Goal: Task Accomplishment & Management: Use online tool/utility

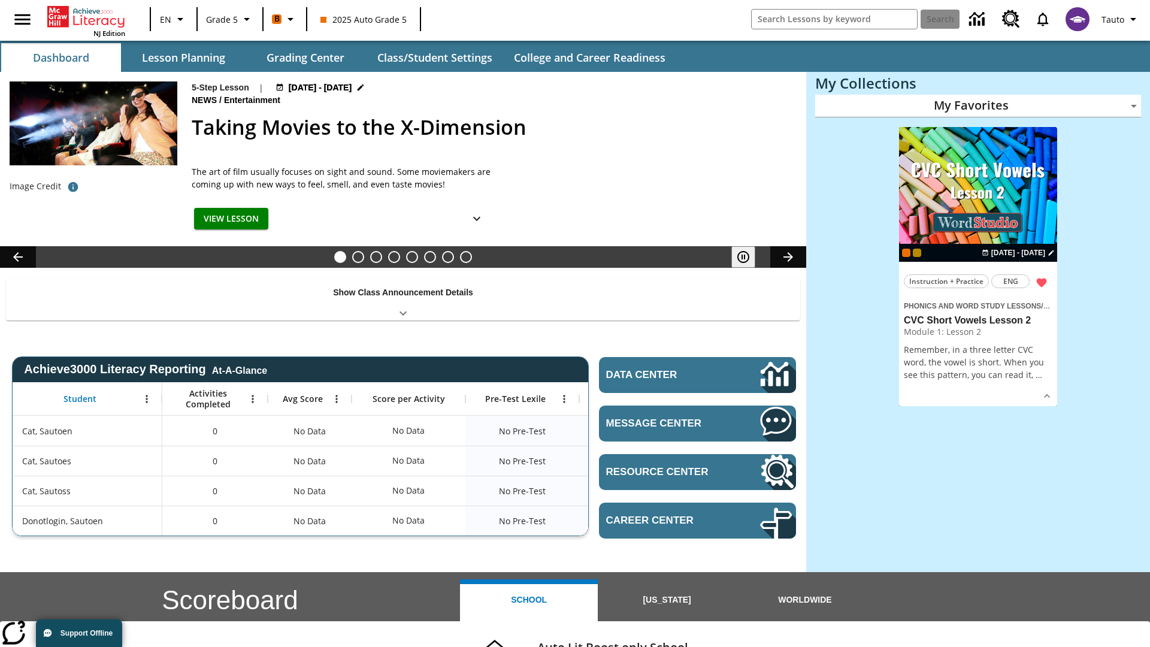
click at [978, 105] on body "Skip to main content NJ Edition EN Grade 5 B 2025 Auto Grade 5 Search Tauto Das…" at bounding box center [575, 477] width 1150 height 955
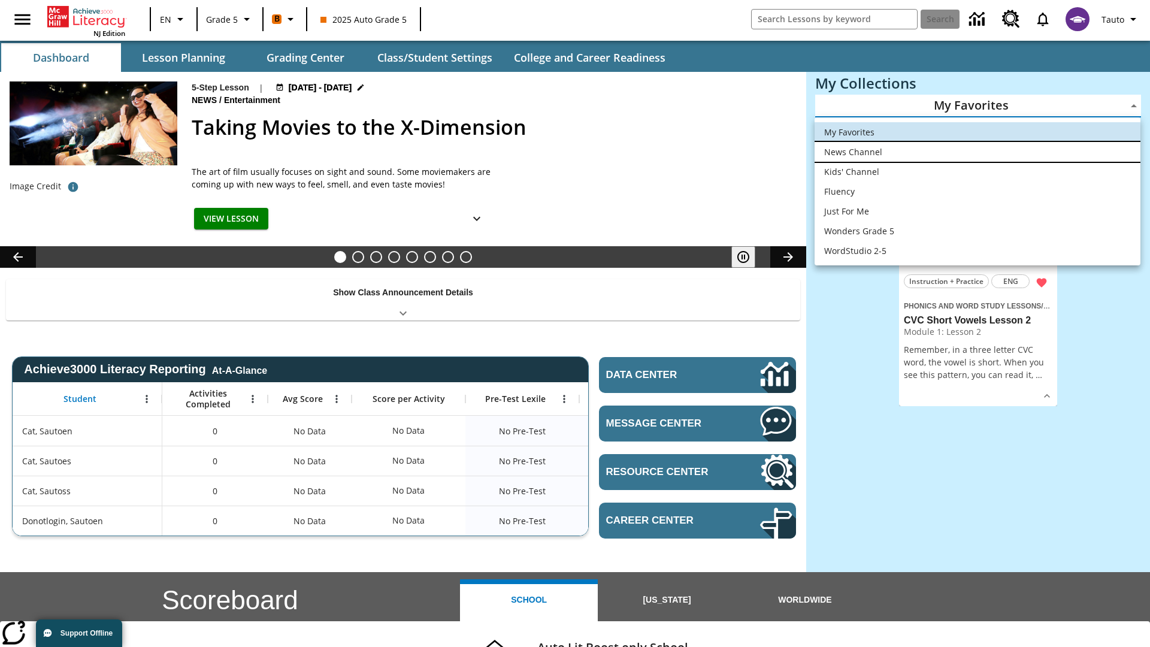
click at [978, 152] on li "News Channel" at bounding box center [978, 152] width 326 height 20
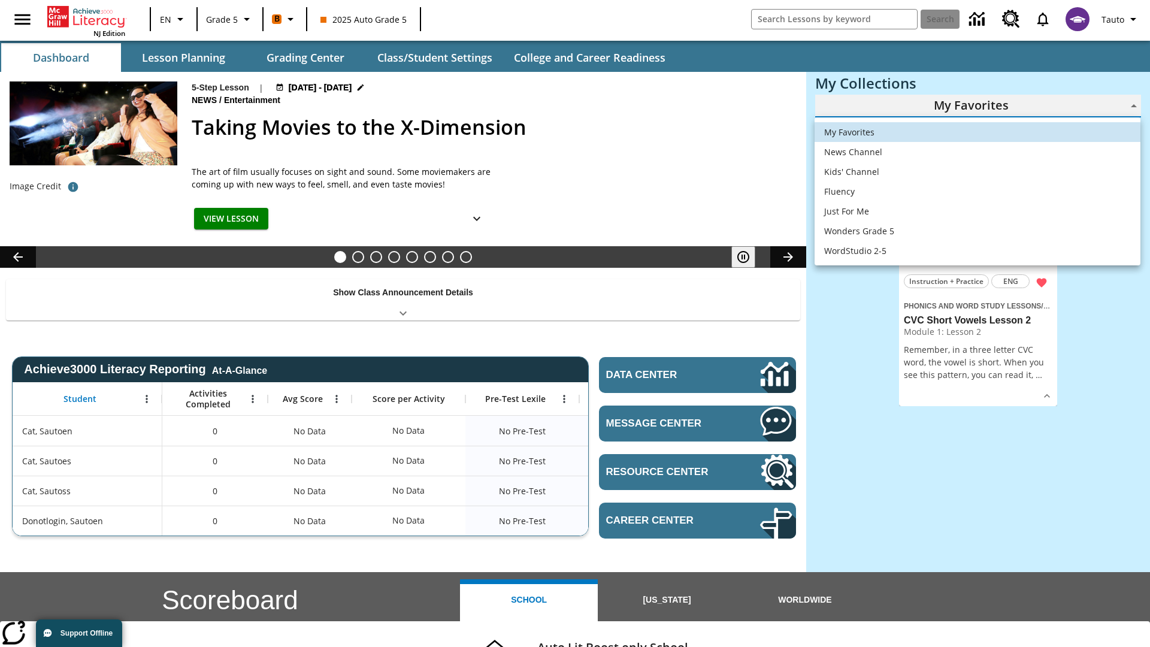
type input "120"
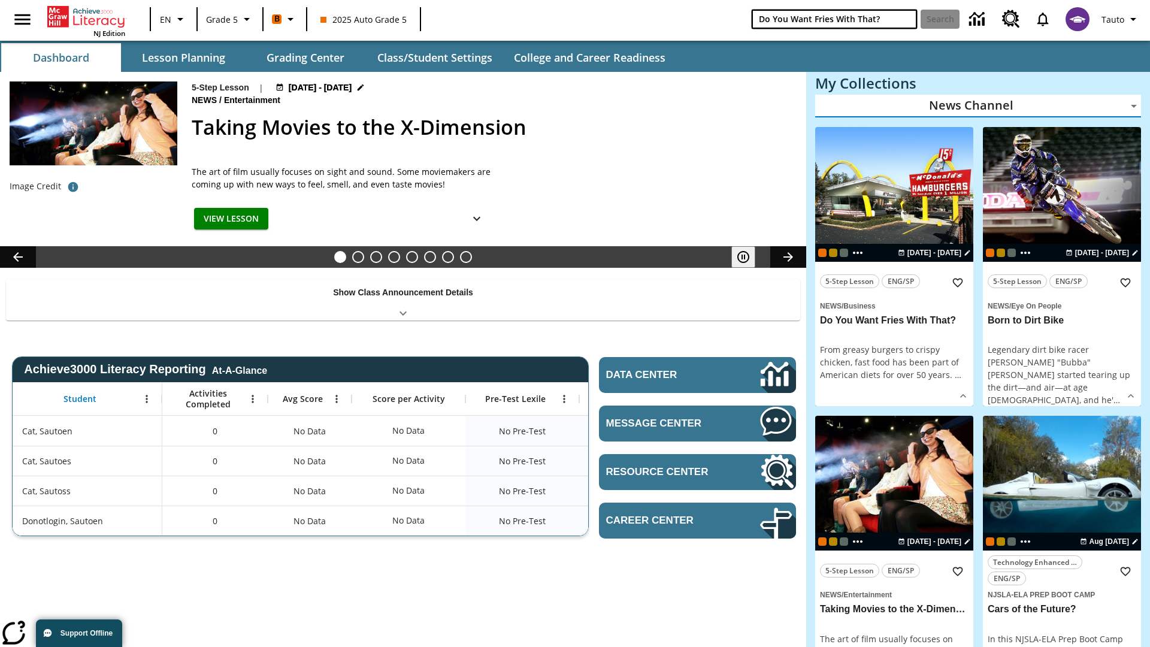
type input "Do You Want Fries With That?"
click at [940, 19] on button "Search" at bounding box center [940, 19] width 39 height 19
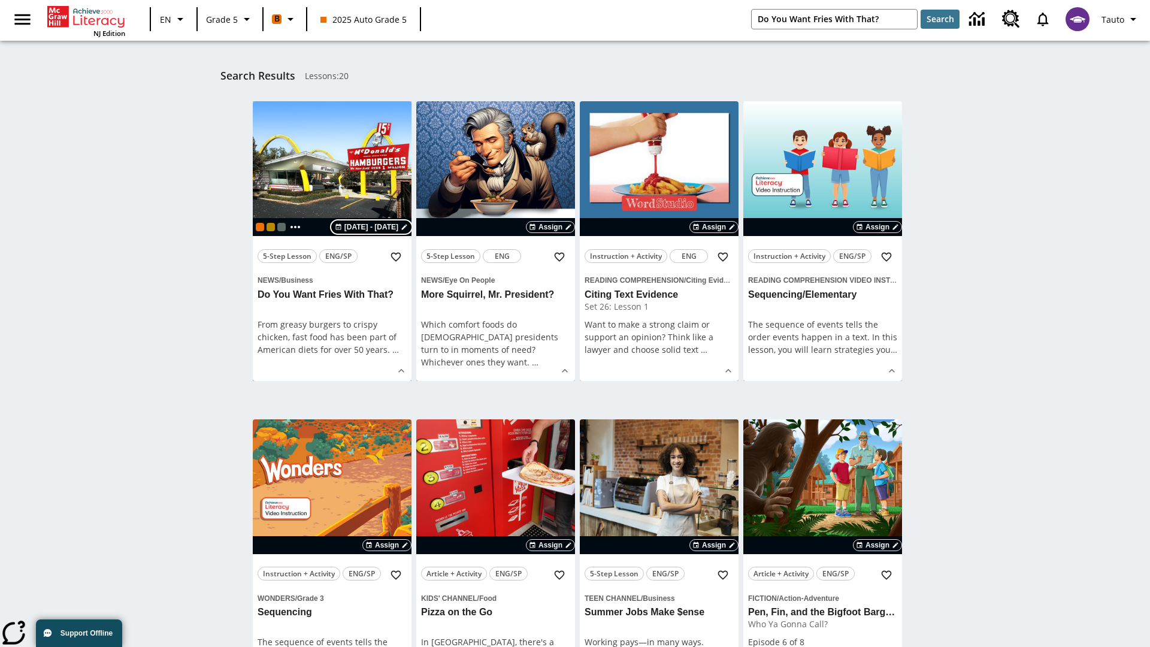
click at [373, 227] on span "[DATE] - [DATE]" at bounding box center [372, 227] width 54 height 11
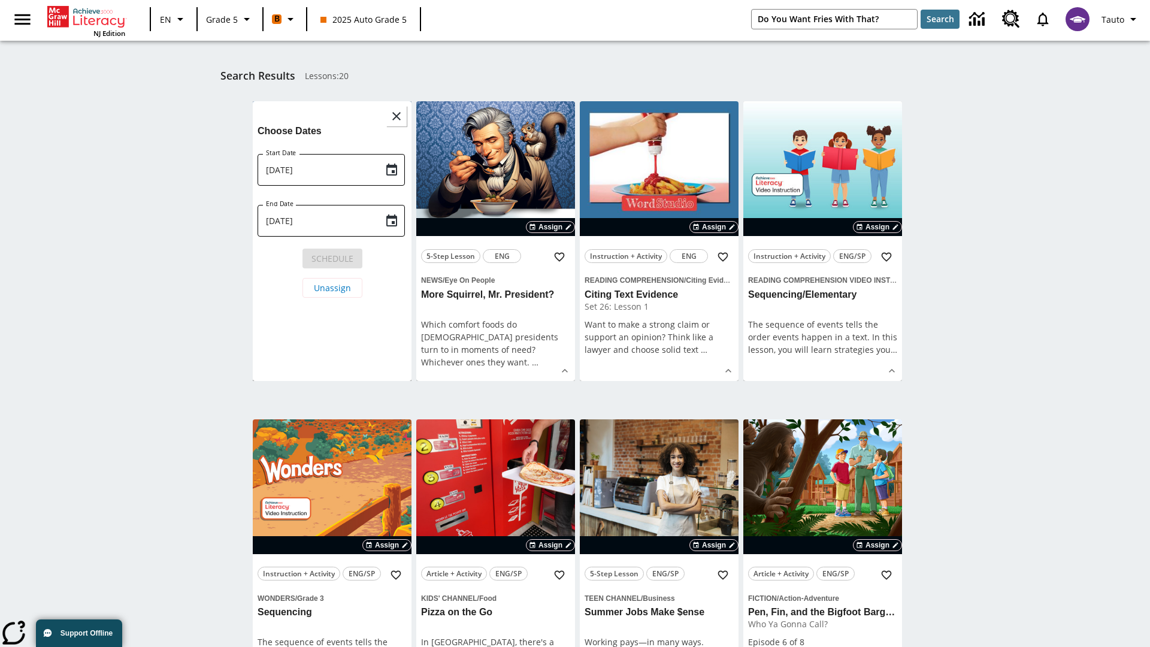
scroll to position [158, 0]
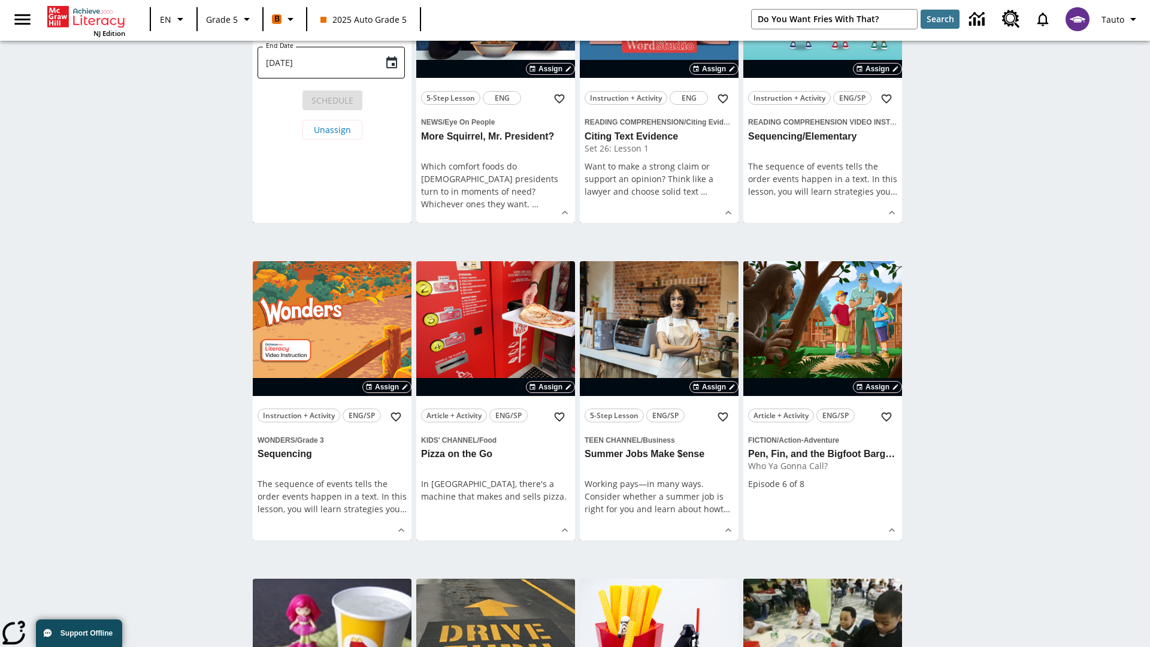
click at [392, 17] on icon "Choose date, selected date is Aug 21, 2025" at bounding box center [391, 11] width 11 height 12
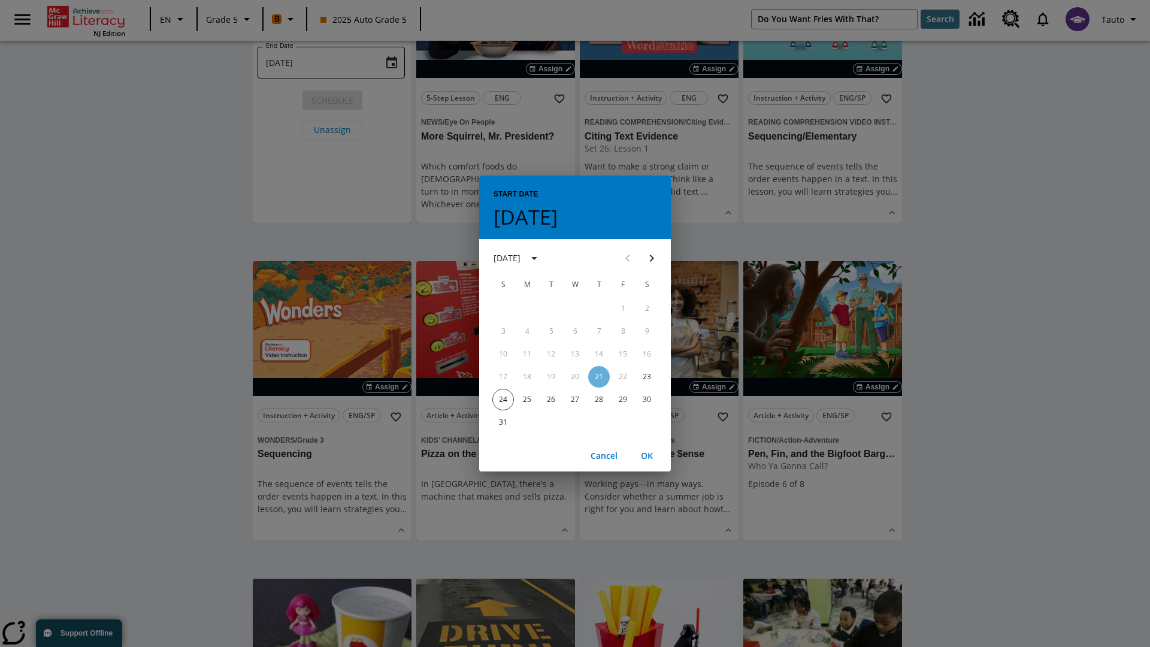
scroll to position [0, 0]
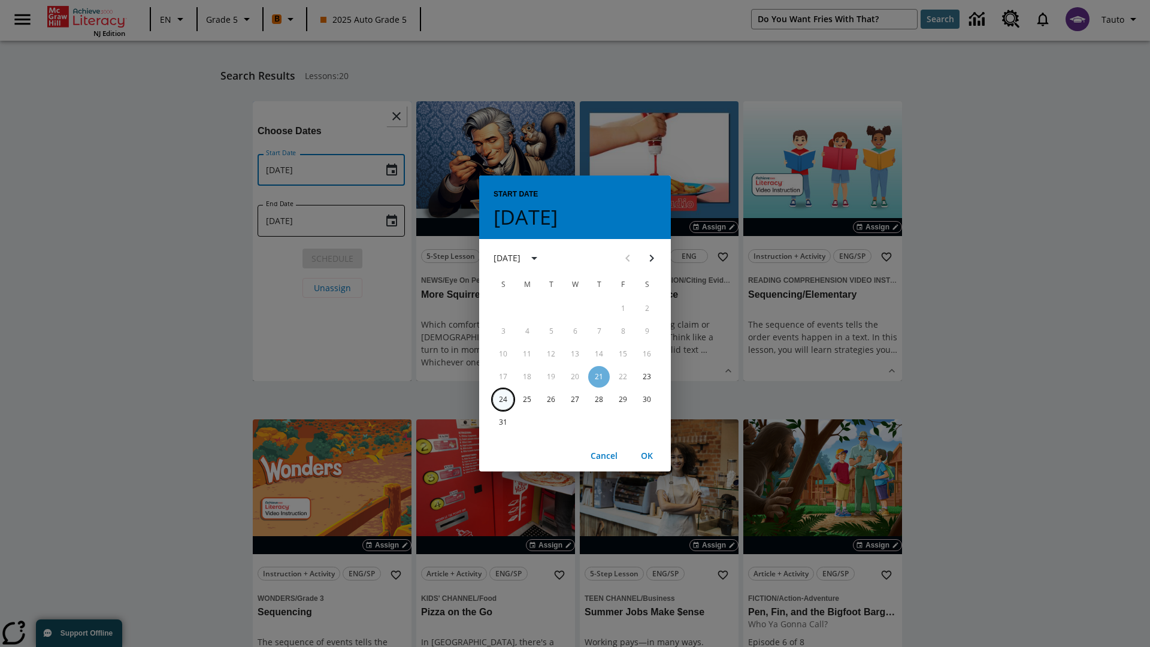
click at [503, 399] on button "24" at bounding box center [504, 400] width 22 height 22
click at [647, 455] on button "OK" at bounding box center [647, 456] width 38 height 22
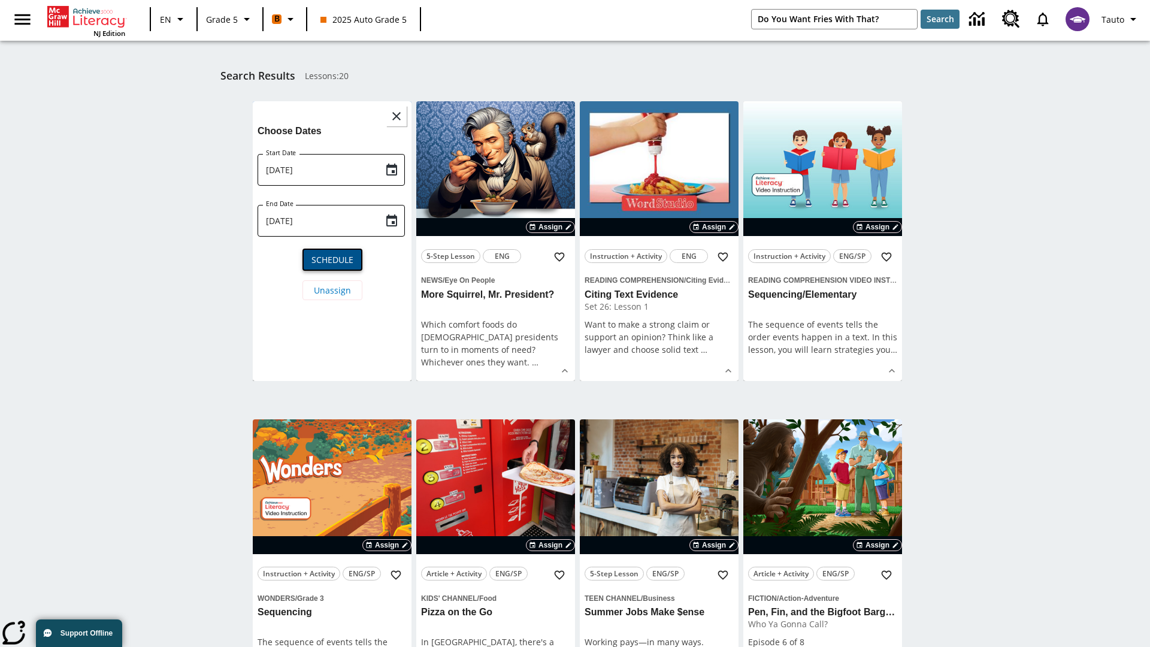
click at [332, 258] on span "Schedule" at bounding box center [333, 259] width 42 height 13
